Goal: Task Accomplishment & Management: Manage account settings

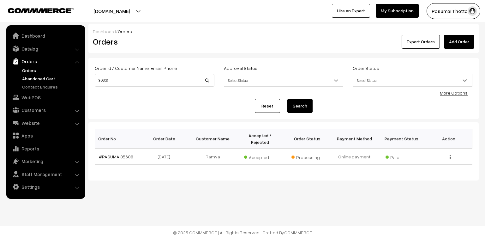
click at [80, 75] on body "Thank you for showing interest. Our team will call you shortly. Close [DOMAIN_N…" at bounding box center [242, 119] width 485 height 239
type input "9791294857"
click at [287, 99] on button "Search" at bounding box center [299, 106] width 25 height 14
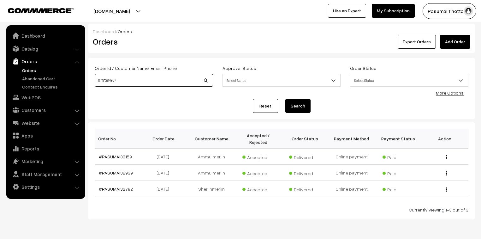
drag, startPoint x: 128, startPoint y: 81, endPoint x: 88, endPoint y: 78, distance: 39.3
click at [88, 78] on div "Order Id / Customer Name, Email, Phone 9791294857 Approval Status Select Status…" at bounding box center [281, 88] width 387 height 61
type input "sherlinmerlin"
click at [285, 99] on button "Search" at bounding box center [297, 106] width 25 height 14
drag, startPoint x: 128, startPoint y: 152, endPoint x: 120, endPoint y: 149, distance: 8.2
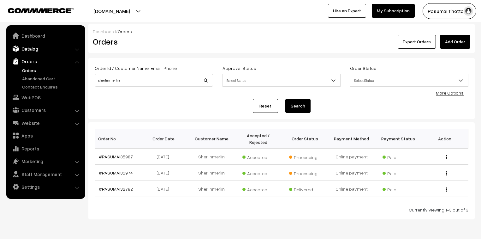
click at [43, 51] on link "Catalog" at bounding box center [45, 48] width 75 height 11
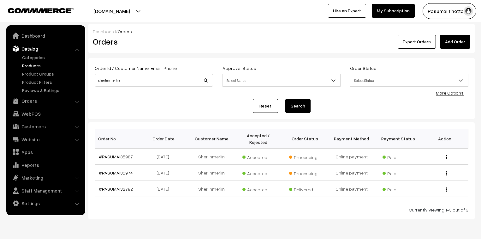
click at [36, 63] on link "Products" at bounding box center [52, 65] width 63 height 7
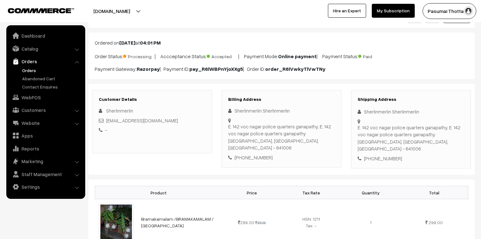
scroll to position [76, 0]
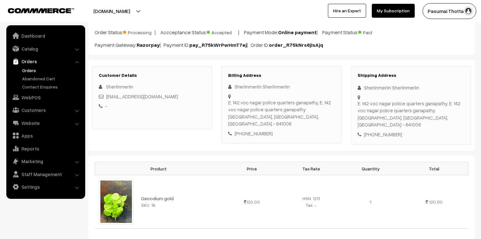
scroll to position [51, 0]
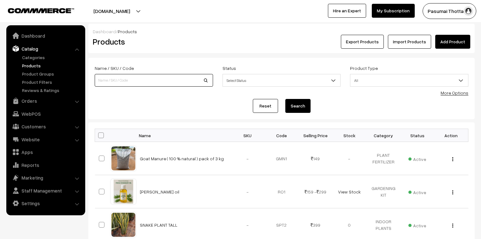
click at [105, 84] on input at bounding box center [154, 80] width 118 height 13
type input "sqaure"
click at [285, 99] on button "Search" at bounding box center [297, 106] width 25 height 14
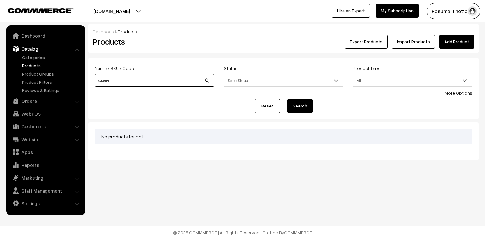
click at [113, 81] on input "sqaure" at bounding box center [155, 80] width 120 height 13
type input "square stand"
click at [287, 99] on button "Search" at bounding box center [299, 106] width 25 height 14
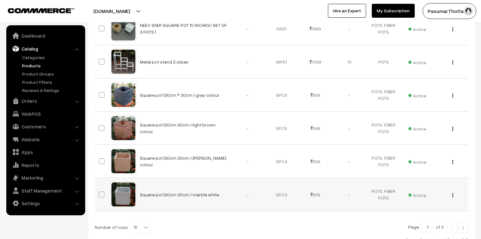
scroll to position [278, 0]
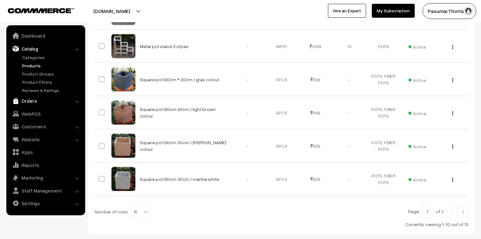
click at [27, 103] on link "Orders" at bounding box center [45, 100] width 75 height 11
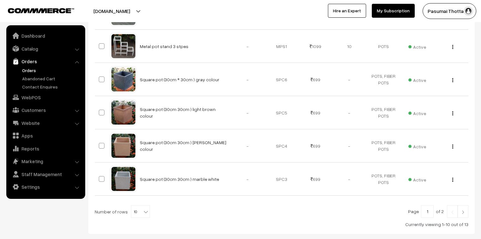
click at [27, 68] on link "Orders" at bounding box center [52, 70] width 63 height 7
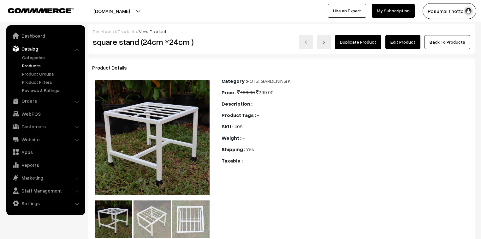
click at [411, 42] on link "Edit Product" at bounding box center [403, 42] width 35 height 14
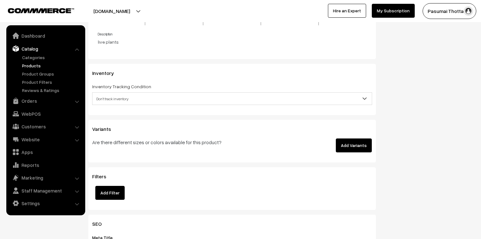
scroll to position [682, 0]
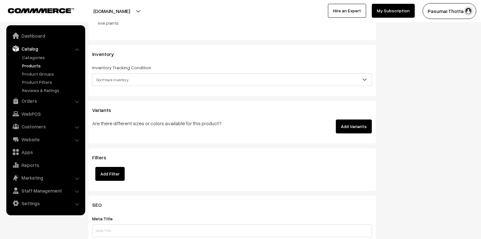
click at [119, 78] on span "Don't track inventory" at bounding box center [232, 79] width 279 height 11
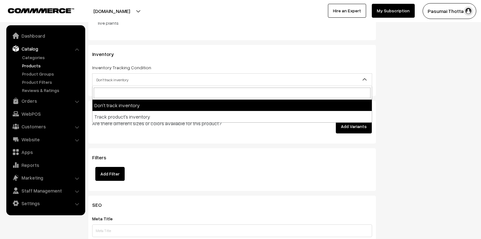
click at [119, 81] on span "Don't track inventory" at bounding box center [232, 79] width 279 height 11
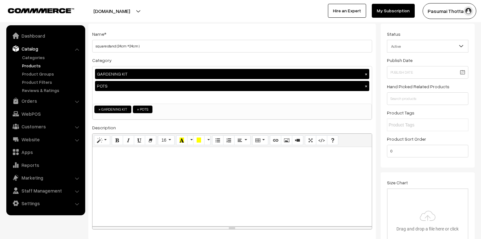
scroll to position [0, 0]
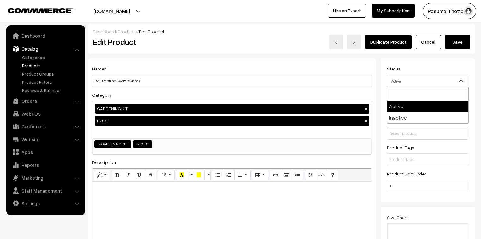
click at [411, 83] on span "Active" at bounding box center [427, 80] width 81 height 11
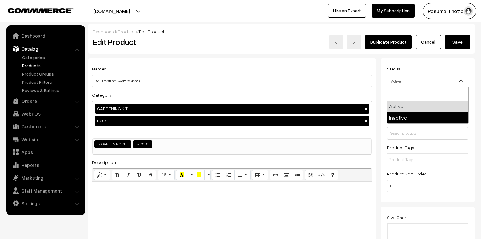
select select "2"
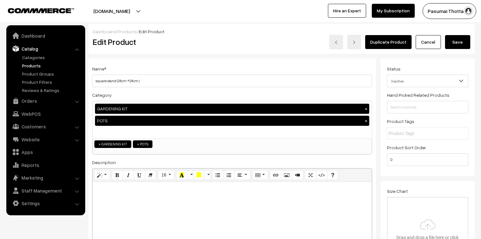
click at [463, 36] on button "Save" at bounding box center [457, 42] width 25 height 14
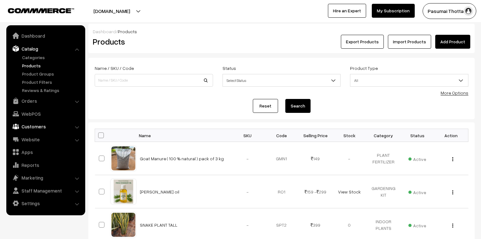
click at [44, 132] on ul "Dashboard Catalog" at bounding box center [45, 120] width 79 height 190
click at [43, 131] on link "Customers" at bounding box center [45, 126] width 75 height 11
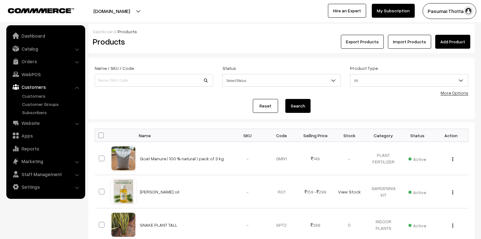
click at [275, 9] on div "Pasumai Thotta… My Profile Refer & Earn Support Sign Out Hire an Expert My Subs…" at bounding box center [363, 11] width 244 height 16
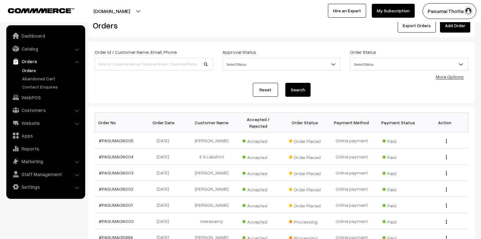
scroll to position [25, 0]
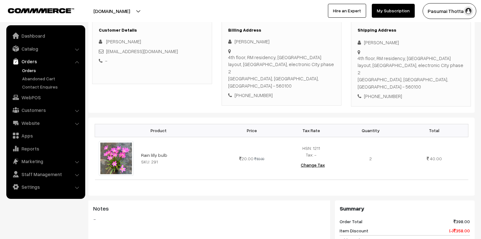
scroll to position [51, 0]
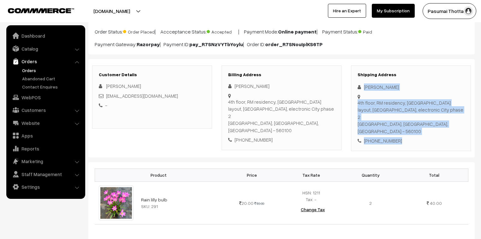
drag, startPoint x: 364, startPoint y: 87, endPoint x: 401, endPoint y: 125, distance: 52.5
click at [401, 125] on div "Shipping Address [PERSON_NAME] P [STREET_ADDRESS] [PHONE_NUMBER]" at bounding box center [411, 108] width 120 height 86
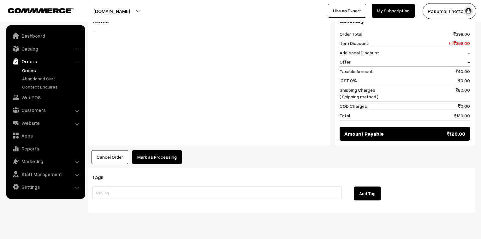
click at [165, 150] on button "Mark as Processing" at bounding box center [157, 157] width 50 height 14
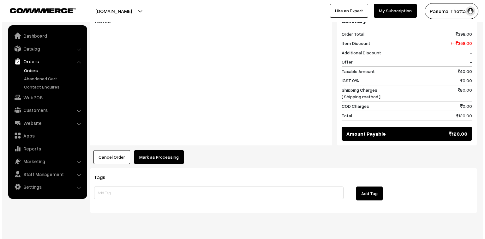
scroll to position [283, 0]
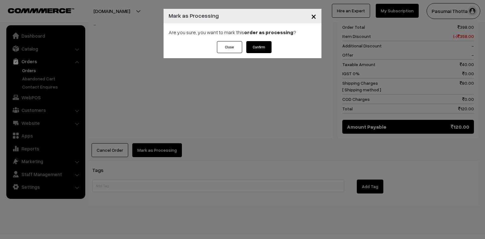
drag, startPoint x: 273, startPoint y: 44, endPoint x: 264, endPoint y: 45, distance: 8.7
click at [271, 44] on div "Close Confirm" at bounding box center [243, 49] width 158 height 17
click at [264, 45] on button "Confirm" at bounding box center [258, 47] width 25 height 12
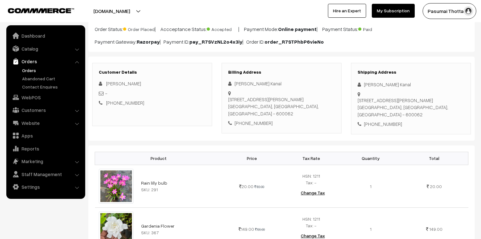
scroll to position [51, 0]
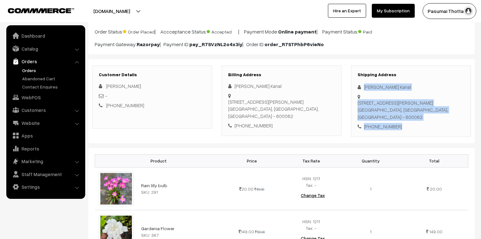
drag, startPoint x: 364, startPoint y: 88, endPoint x: 402, endPoint y: 112, distance: 45.1
click at [402, 112] on div "Shipping Address [PERSON_NAME] Kanal [STREET_ADDRESS][PERSON_NAME] [PHONE_NUMBE…" at bounding box center [411, 100] width 120 height 71
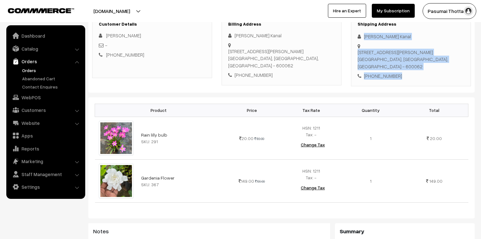
scroll to position [76, 0]
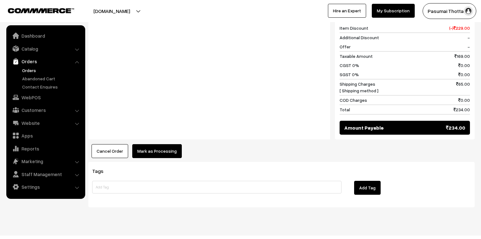
click at [161, 144] on button "Mark as Processing" at bounding box center [157, 151] width 50 height 14
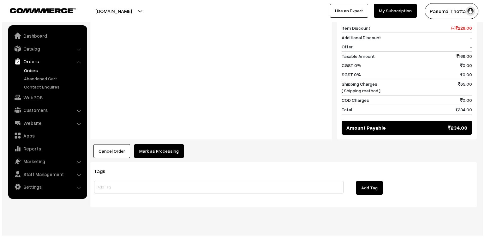
scroll to position [327, 0]
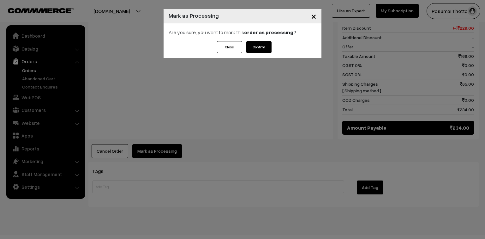
click at [263, 43] on button "Confirm" at bounding box center [258, 47] width 25 height 12
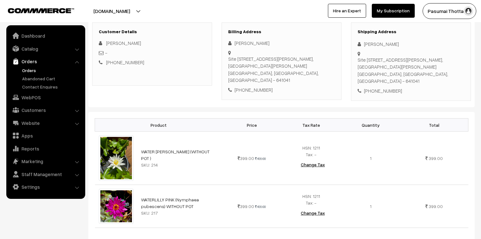
scroll to position [51, 0]
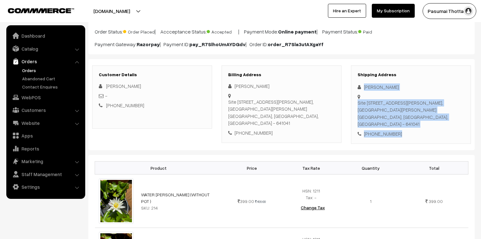
drag, startPoint x: 363, startPoint y: 87, endPoint x: 403, endPoint y: 123, distance: 54.2
click at [403, 123] on div "Shipping Address Madhumathi Jayachandran Site No 8, Marutham Nagar, Mullai Naga…" at bounding box center [411, 104] width 120 height 79
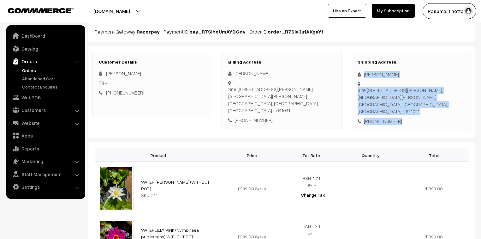
scroll to position [76, 0]
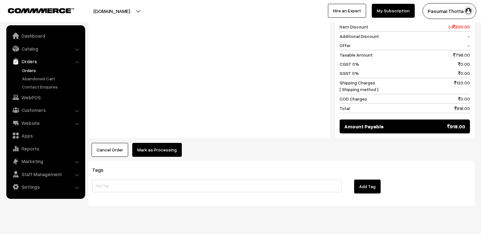
click at [138, 145] on button "Mark as Processing" at bounding box center [157, 150] width 50 height 14
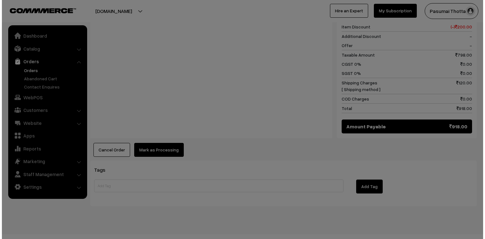
scroll to position [346, 0]
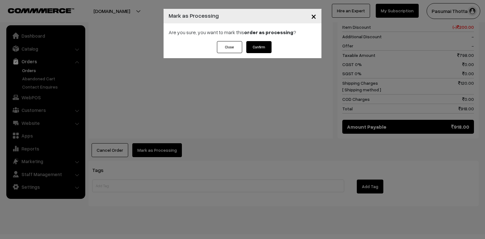
drag, startPoint x: 264, startPoint y: 36, endPoint x: 262, endPoint y: 44, distance: 8.1
click at [263, 43] on div "× Mark as Processing Are you sure, you want to mark this order as processing ? …" at bounding box center [243, 33] width 158 height 49
click at [262, 45] on button "Confirm" at bounding box center [258, 47] width 25 height 12
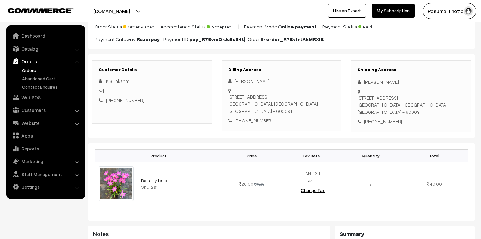
scroll to position [25, 0]
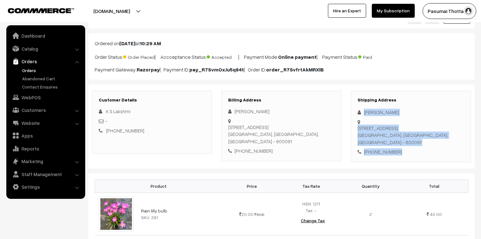
drag, startPoint x: 363, startPoint y: 111, endPoint x: 411, endPoint y: 149, distance: 60.9
click at [411, 149] on div "Shipping Address Lakshmi Ks [STREET_ADDRESS] [PHONE_NUMBER]" at bounding box center [411, 126] width 120 height 71
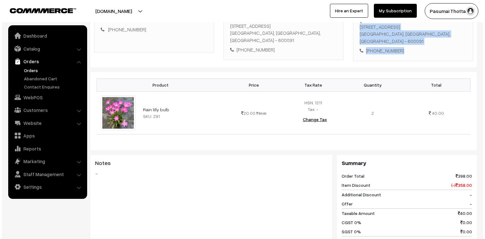
scroll to position [253, 0]
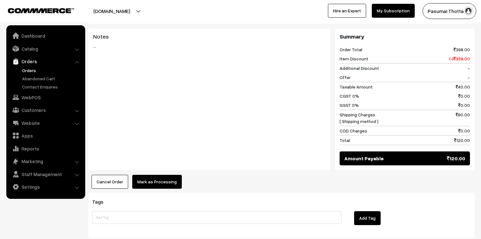
click at [172, 181] on button "Mark as Processing" at bounding box center [157, 182] width 50 height 14
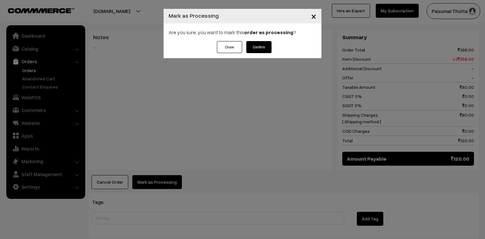
click at [262, 52] on button "Confirm" at bounding box center [258, 47] width 25 height 12
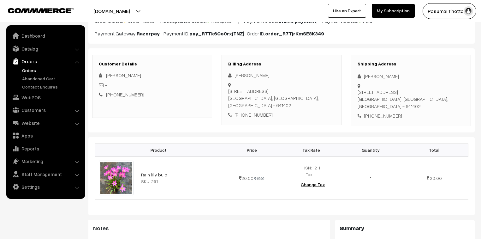
scroll to position [76, 0]
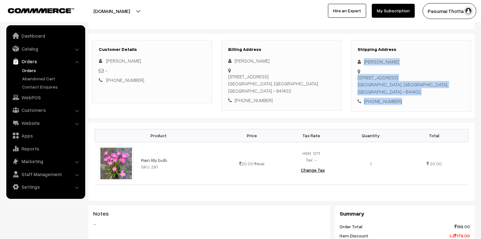
drag, startPoint x: 363, startPoint y: 62, endPoint x: 405, endPoint y: 87, distance: 48.2
click at [405, 87] on div "Shipping Address [PERSON_NAME] [STREET_ADDRESS] [PHONE_NUMBER]" at bounding box center [411, 75] width 120 height 71
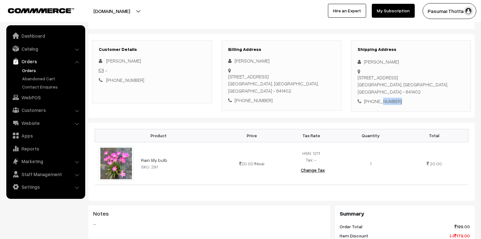
click at [378, 109] on div "Dashboard / orders / View Order View Order (# PASUMAI36005) Go Back Ordered on …" at bounding box center [281, 181] width 387 height 466
click at [378, 109] on div "Customer Details [GEOGRAPHIC_DATA] - [PHONE_NUMBER] Billing Address [PERSON_NAM…" at bounding box center [281, 76] width 387 height 84
click at [378, 109] on div "Customer Details selvakumari - +91 9894774951 Billing Address selvakumari M" at bounding box center [281, 76] width 387 height 84
click at [379, 109] on div "Customer Details selvakumari - +91 9894774951 Billing Address selvakumari M" at bounding box center [281, 76] width 387 height 84
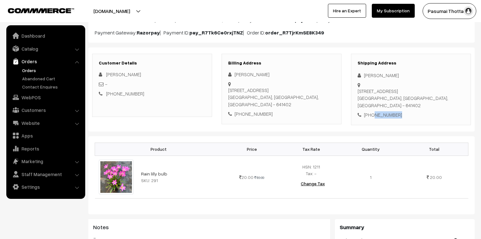
scroll to position [51, 0]
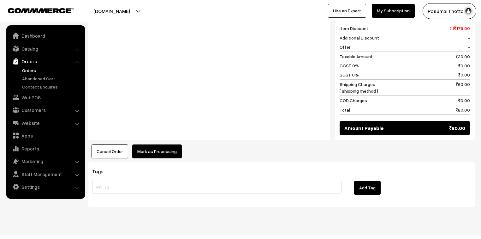
click at [158, 144] on button "Mark as Processing" at bounding box center [157, 151] width 50 height 14
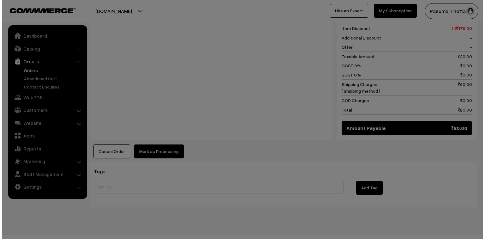
scroll to position [284, 0]
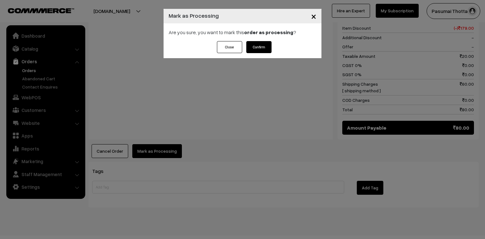
click at [259, 52] on button "Confirm" at bounding box center [258, 47] width 25 height 12
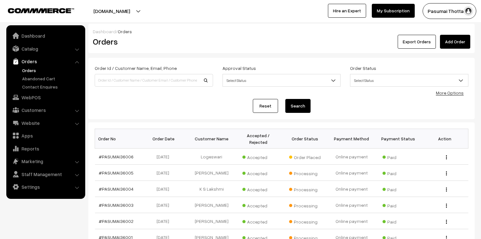
scroll to position [25, 0]
